Goal: Information Seeking & Learning: Learn about a topic

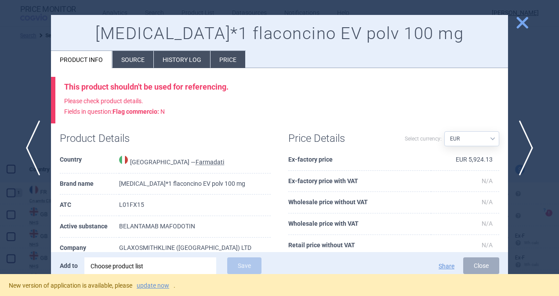
select select "EUR"
click at [523, 24] on span "close" at bounding box center [521, 22] width 15 height 15
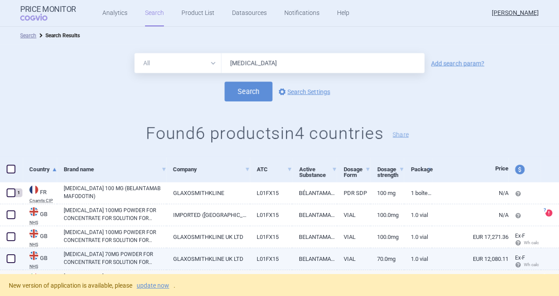
scroll to position [69, 0]
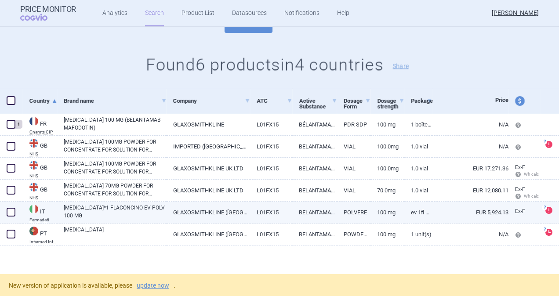
click at [183, 209] on link "GLAXOSMITHKLINE ([GEOGRAPHIC_DATA]) LTD" at bounding box center [208, 213] width 84 height 22
select select "EUR"
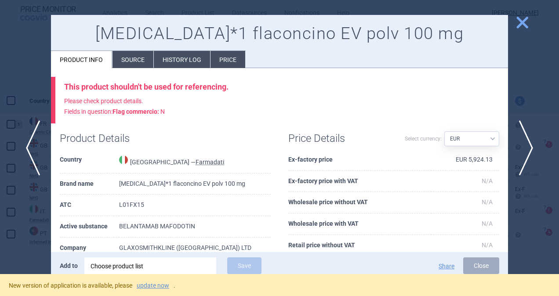
click at [523, 21] on span "close" at bounding box center [521, 22] width 15 height 15
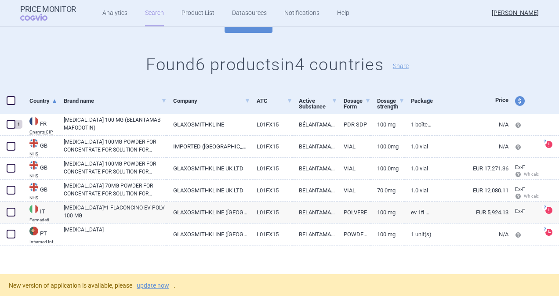
click at [515, 100] on span "price and currency" at bounding box center [520, 101] width 10 height 10
select select "ex-factory"
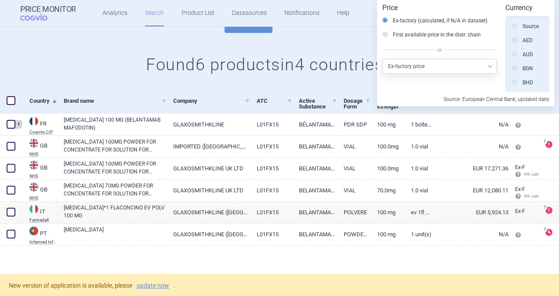
scroll to position [198, 0]
click at [443, 69] on select "Select other price type Ex-factory price Ex-factory price with VAT Wholesale pr…" at bounding box center [439, 66] width 114 height 15
click at [501, 38] on div "Price Ex-factory (calculated, if N/A in dataset) First available price in the d…" at bounding box center [443, 39] width 123 height 70
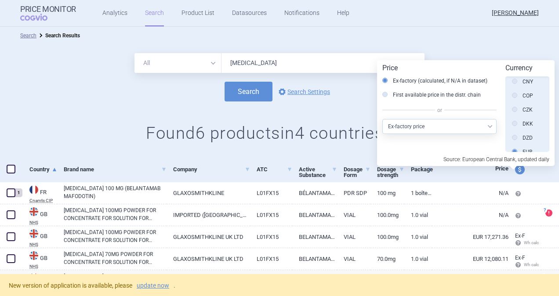
scroll to position [113, 0]
click at [513, 126] on icon at bounding box center [514, 127] width 5 height 5
click at [513, 126] on input "CZK" at bounding box center [516, 128] width 9 height 9
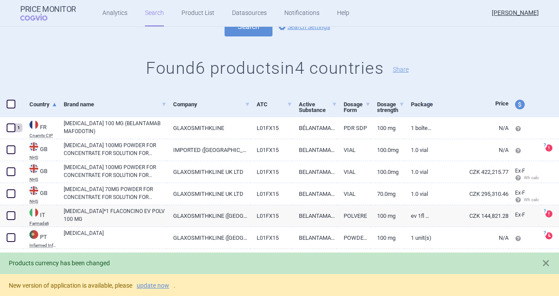
scroll to position [69, 0]
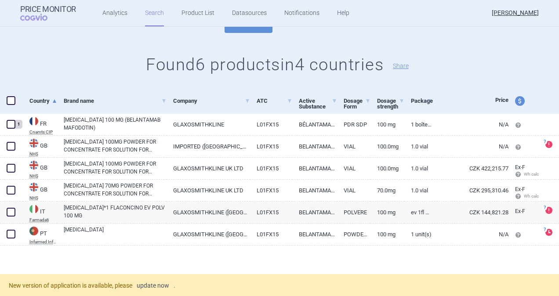
click at [155, 283] on link "update now" at bounding box center [153, 285] width 32 height 6
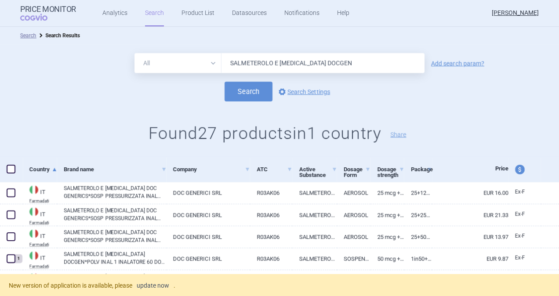
click at [159, 282] on link "update now" at bounding box center [153, 285] width 32 height 6
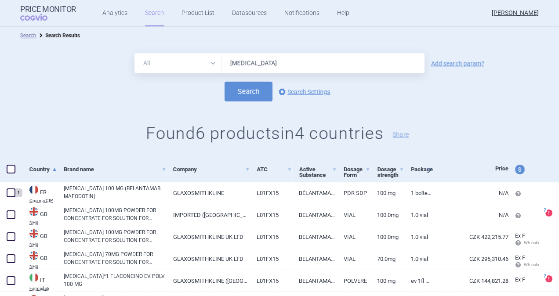
click at [14, 170] on span at bounding box center [11, 169] width 9 height 9
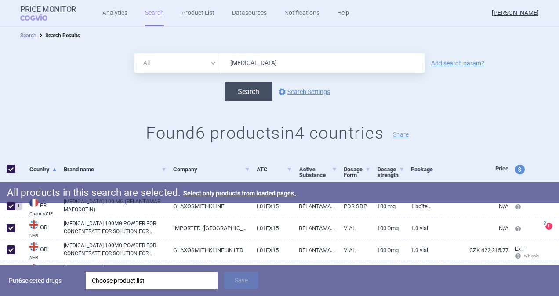
click at [240, 93] on button "Search" at bounding box center [248, 92] width 48 height 20
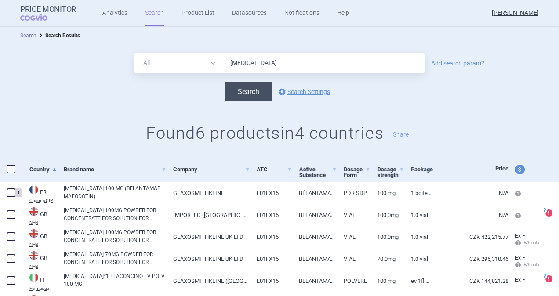
click at [237, 95] on button "Search" at bounding box center [248, 92] width 48 height 20
click at [14, 168] on span at bounding box center [11, 169] width 9 height 9
checkbox input "true"
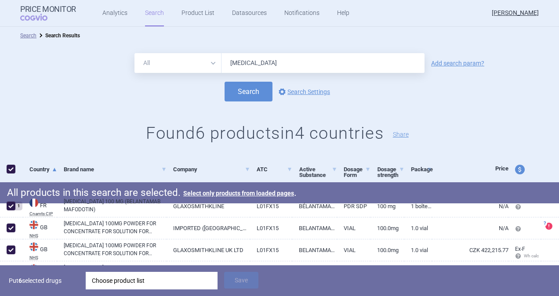
click at [126, 277] on div "Choose product list" at bounding box center [151, 281] width 119 height 18
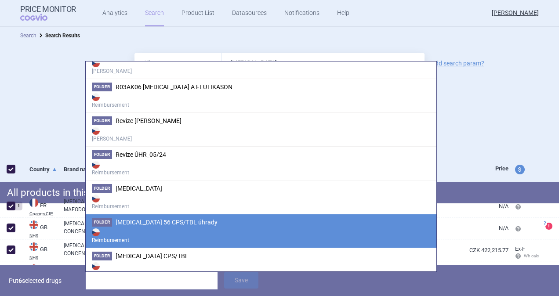
scroll to position [880, 0]
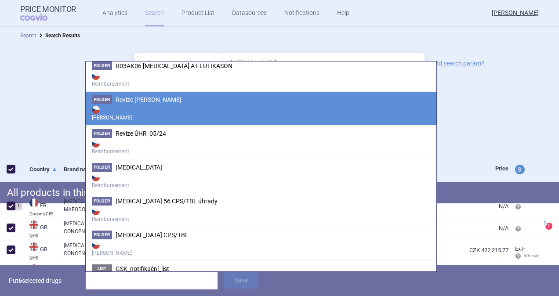
click at [155, 99] on li "Folder Revize Max Price Max Price" at bounding box center [261, 108] width 350 height 34
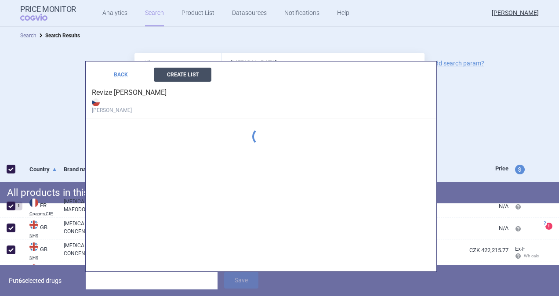
scroll to position [668, 0]
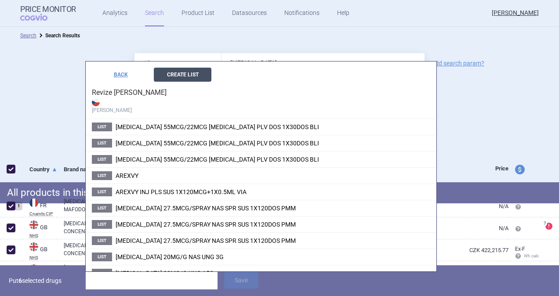
click at [183, 72] on button "Create List" at bounding box center [183, 75] width 58 height 14
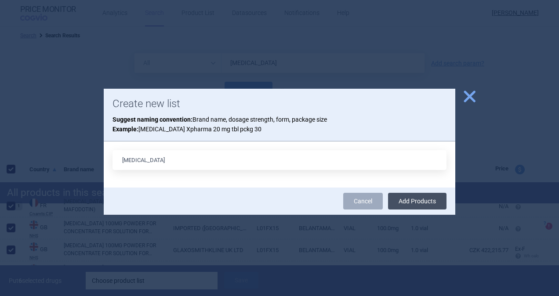
type input "[MEDICAL_DATA]"
click at [407, 199] on button "Add Products" at bounding box center [417, 201] width 58 height 17
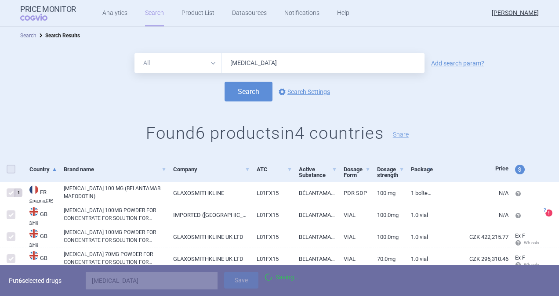
checkbox input "false"
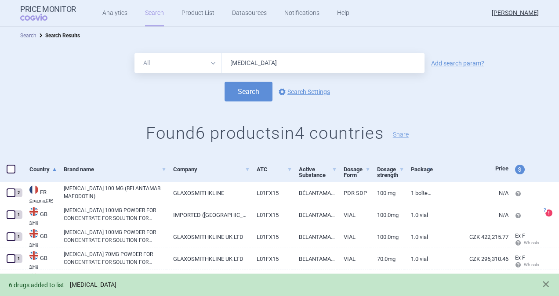
click at [90, 285] on link "[MEDICAL_DATA]" at bounding box center [93, 284] width 47 height 7
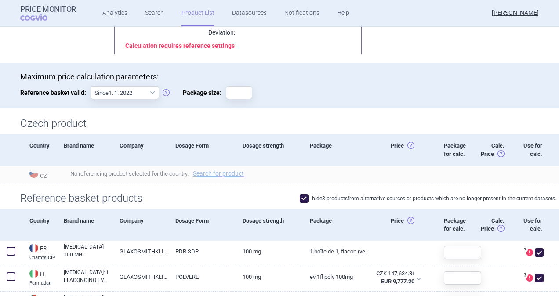
scroll to position [176, 0]
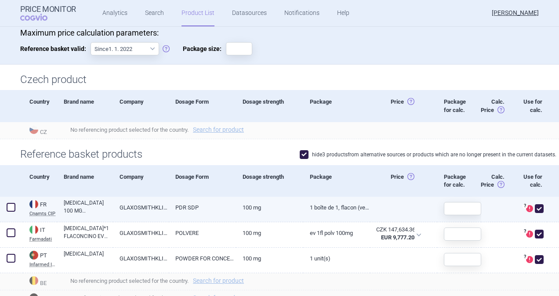
click at [340, 206] on link "1 BOÎTE DE 1, FLACON (VERRE), POUDRE POUR SOLUTION À DILUER POUR PERFUSION, VOI…" at bounding box center [336, 208] width 67 height 22
select select "EUR"
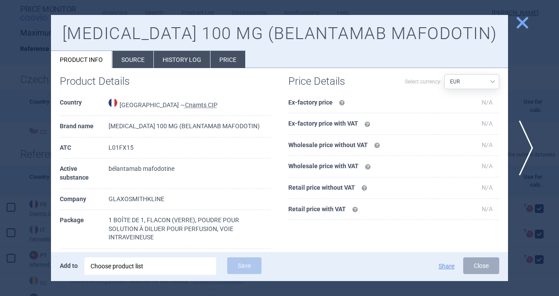
scroll to position [88, 0]
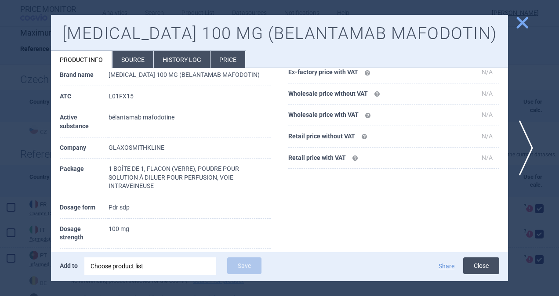
click at [470, 262] on button "Close" at bounding box center [481, 265] width 36 height 17
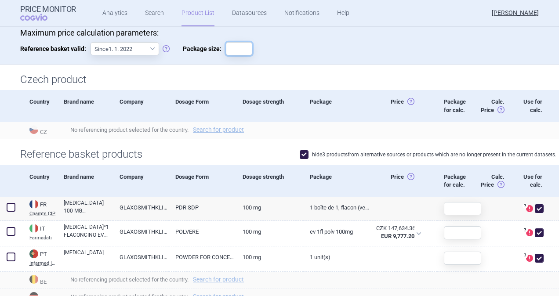
click at [227, 44] on input "Package size:" at bounding box center [239, 48] width 26 height 13
type input "1"
click at [328, 32] on p "Maximum price calculation parameters:" at bounding box center [279, 33] width 518 height 10
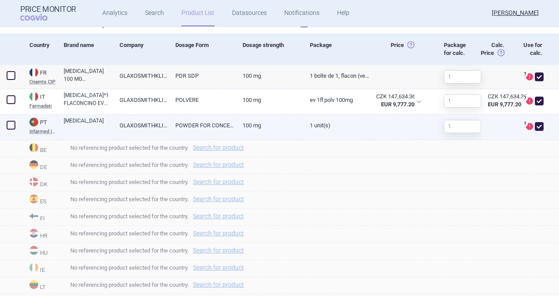
scroll to position [220, 0]
